Goal: Task Accomplishment & Management: Manage account settings

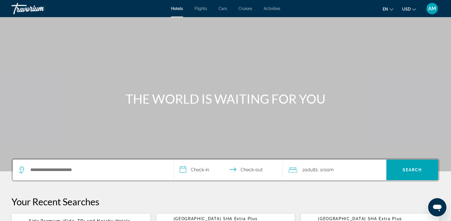
click at [436, 7] on span "AM" at bounding box center [432, 9] width 8 height 6
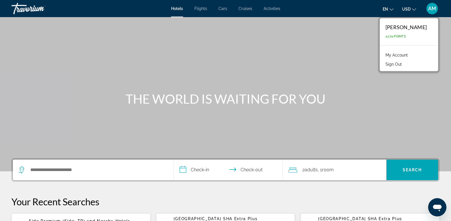
click at [396, 56] on link "My Account" at bounding box center [397, 54] width 28 height 7
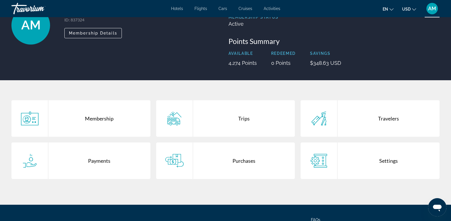
scroll to position [47, 0]
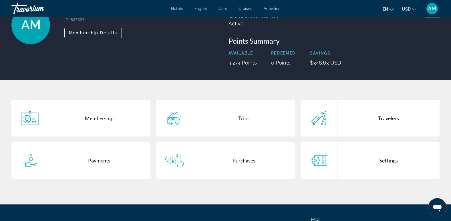
click at [102, 158] on div "Payments" at bounding box center [99, 160] width 102 height 37
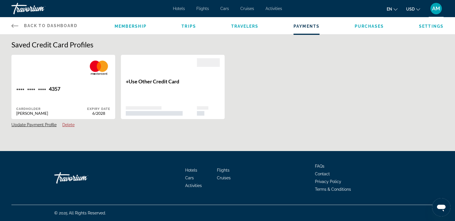
click at [378, 30] on div "Membership Trips Travelers Payments Purchases Settings" at bounding box center [279, 25] width 329 height 17
click at [378, 29] on li "Purchases" at bounding box center [369, 26] width 29 height 6
click at [378, 27] on span "Purchases" at bounding box center [369, 26] width 29 height 5
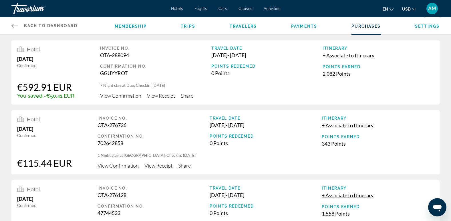
click at [434, 5] on div "AM" at bounding box center [432, 8] width 11 height 11
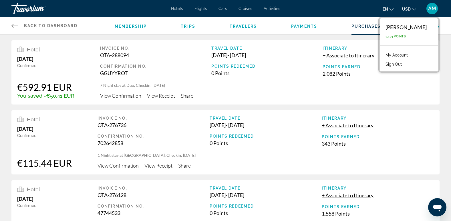
click at [390, 68] on button "Sign Out" at bounding box center [394, 64] width 22 height 7
